Goal: Find specific page/section: Find specific page/section

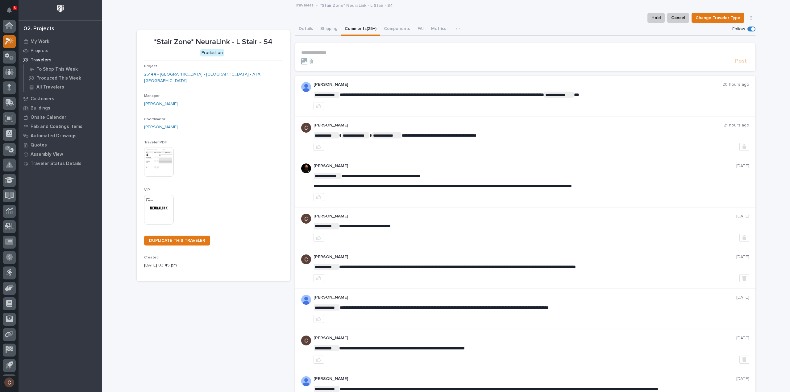
scroll to position [14, 0]
click at [8, 24] on div at bounding box center [9, 28] width 13 height 13
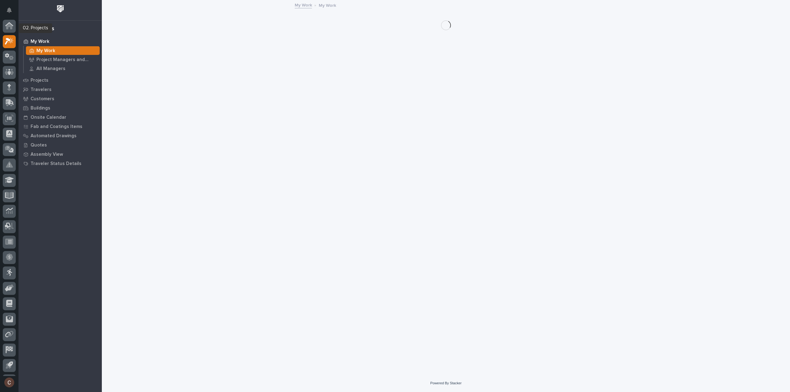
scroll to position [14, 0]
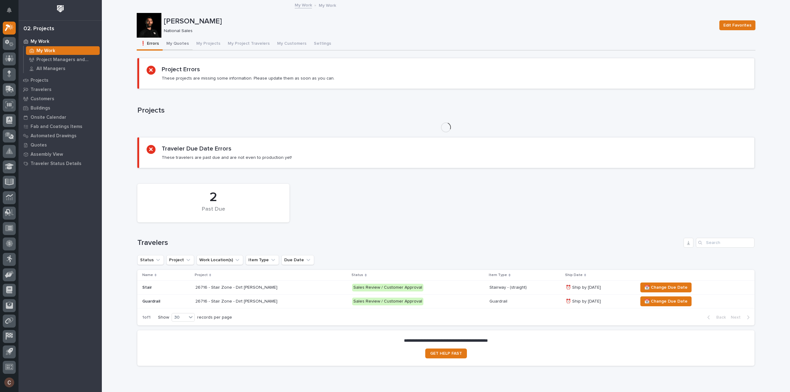
click at [174, 45] on button "My Quotes" at bounding box center [178, 44] width 30 height 13
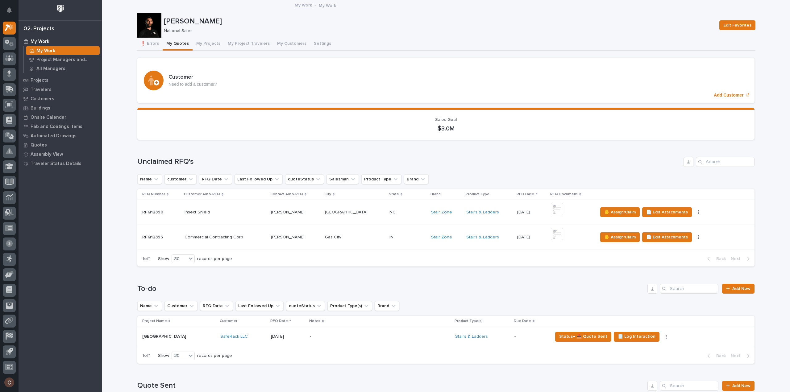
click at [397, 240] on div "IN IN" at bounding box center [407, 237] width 37 height 10
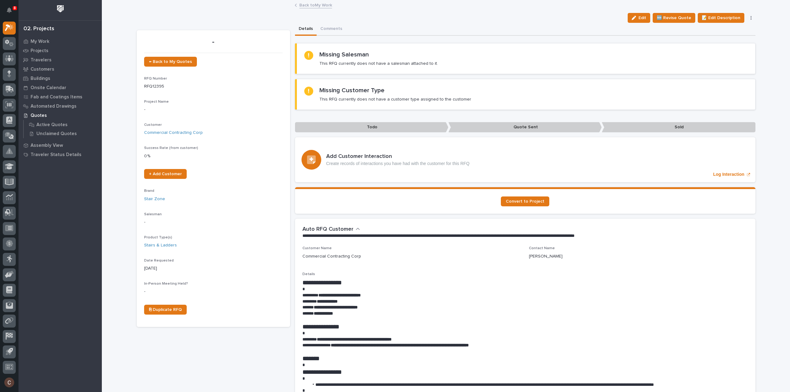
click at [305, 6] on link "Back to My Work" at bounding box center [315, 4] width 33 height 7
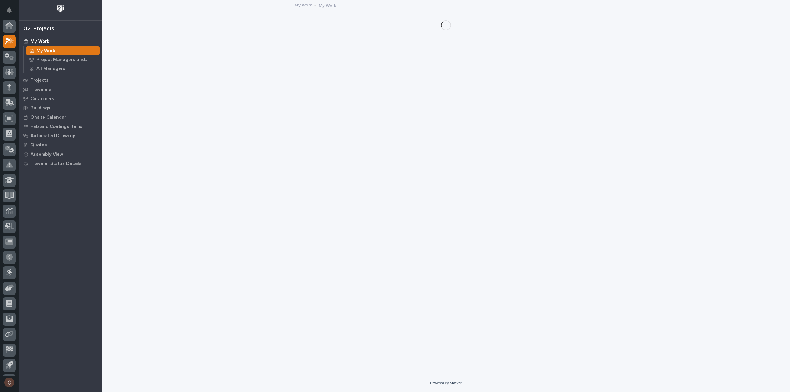
scroll to position [14, 0]
